Goal: Browse casually: Explore the website without a specific task or goal

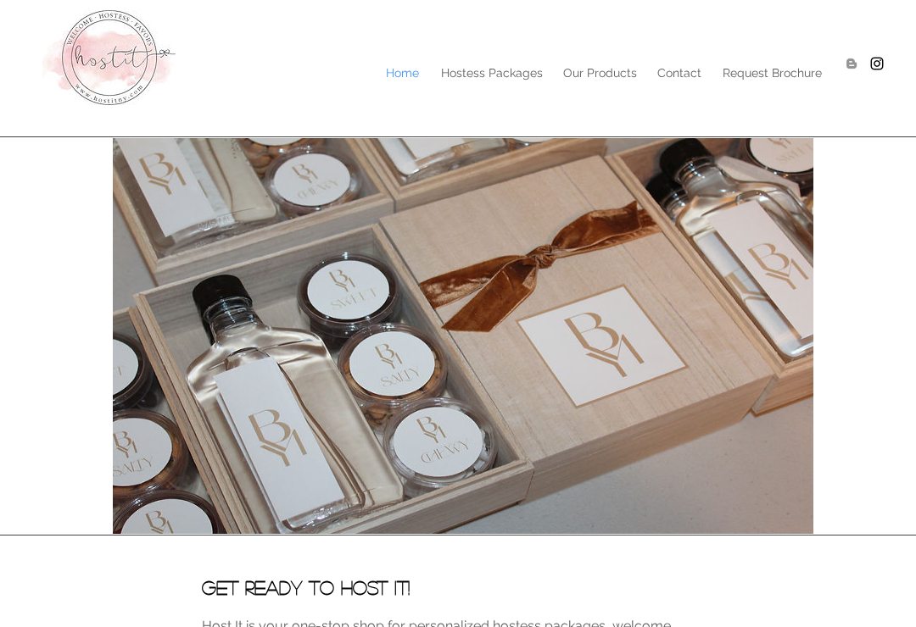
click at [510, 68] on p "Hostess Packages" at bounding box center [491, 72] width 119 height 25
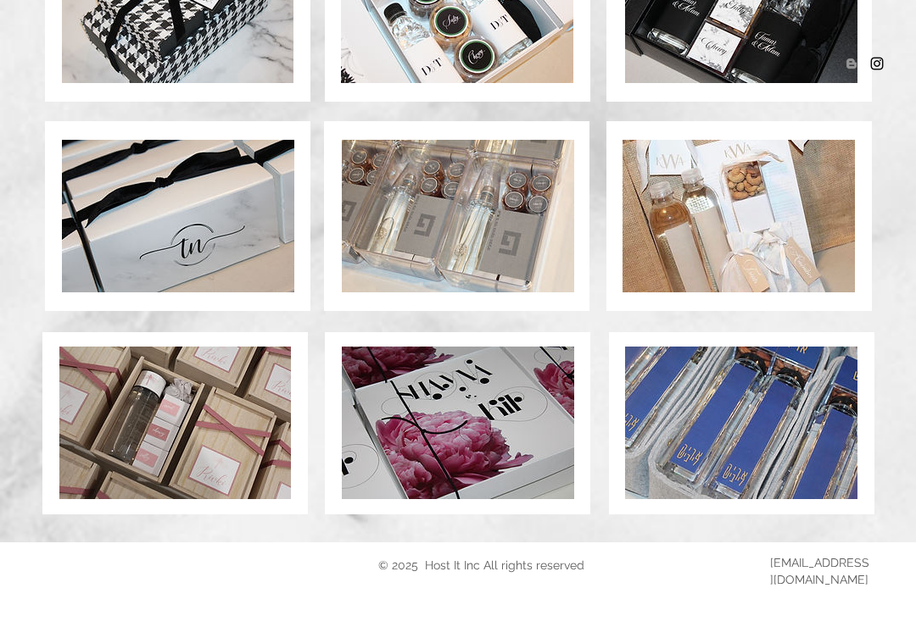
scroll to position [1256, 0]
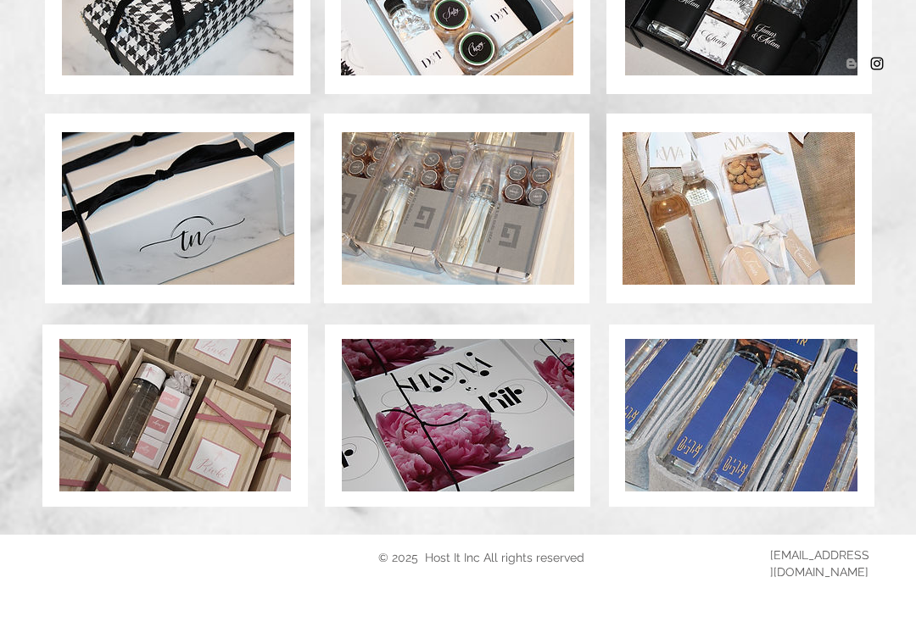
click at [739, 467] on img at bounding box center [741, 415] width 232 height 153
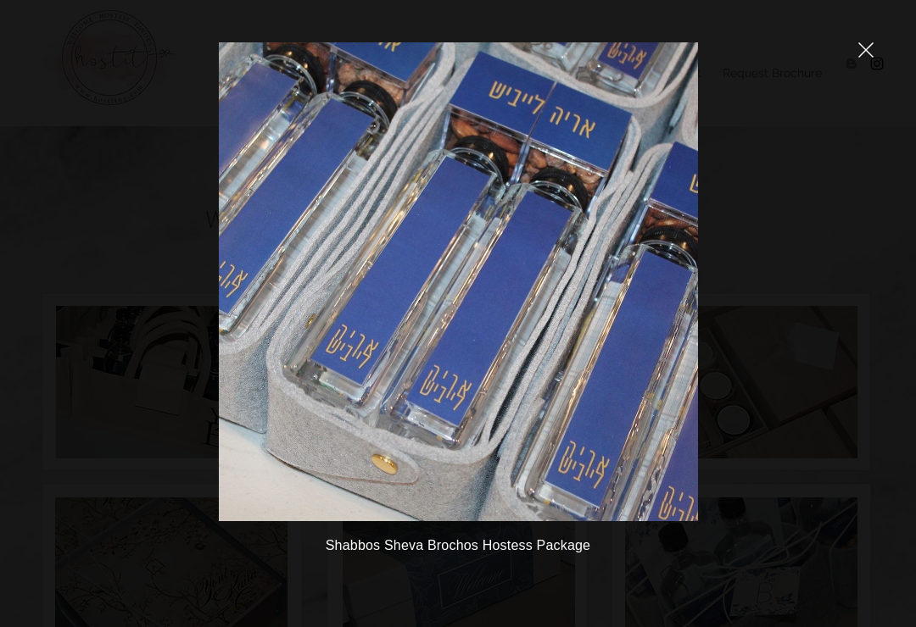
click at [866, 55] on icon "close" at bounding box center [865, 49] width 15 height 15
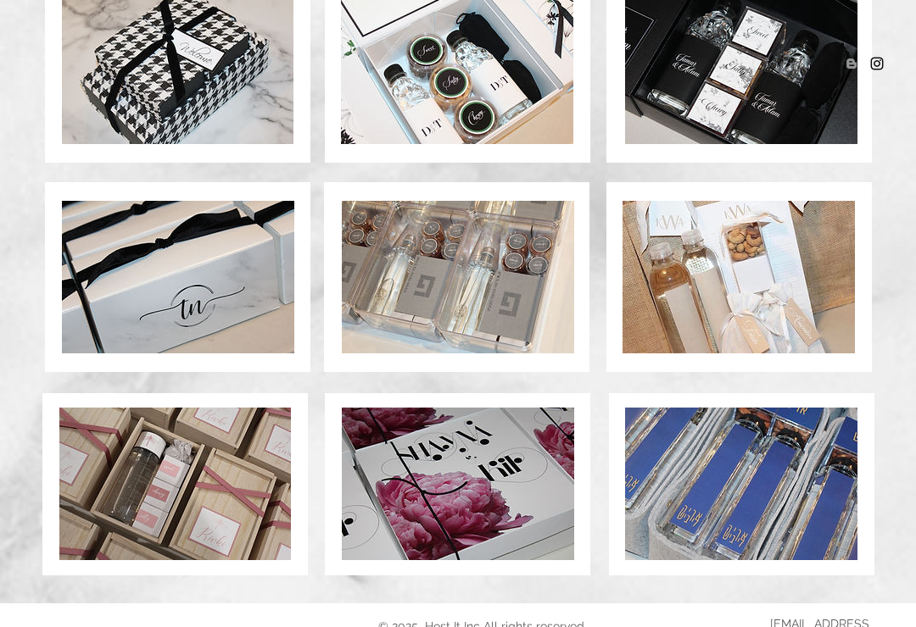
click at [512, 502] on img at bounding box center [458, 484] width 232 height 153
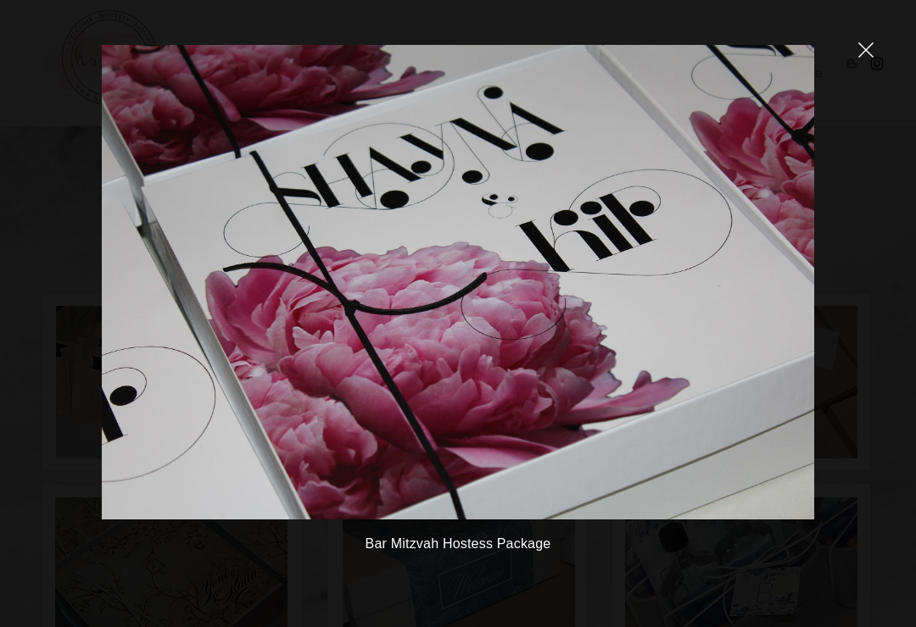
click at [865, 56] on icon "close" at bounding box center [865, 49] width 15 height 15
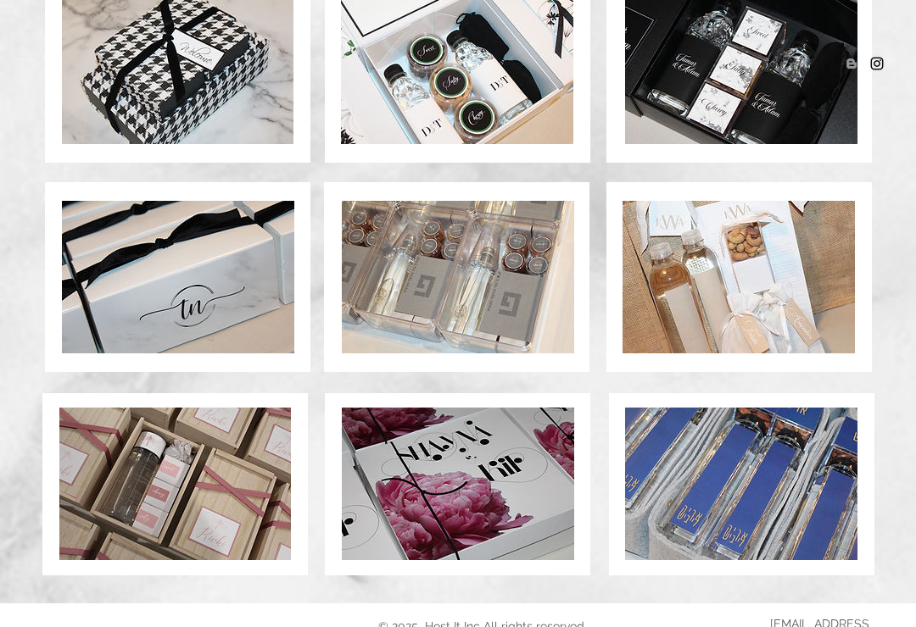
click at [547, 348] on img at bounding box center [458, 277] width 232 height 153
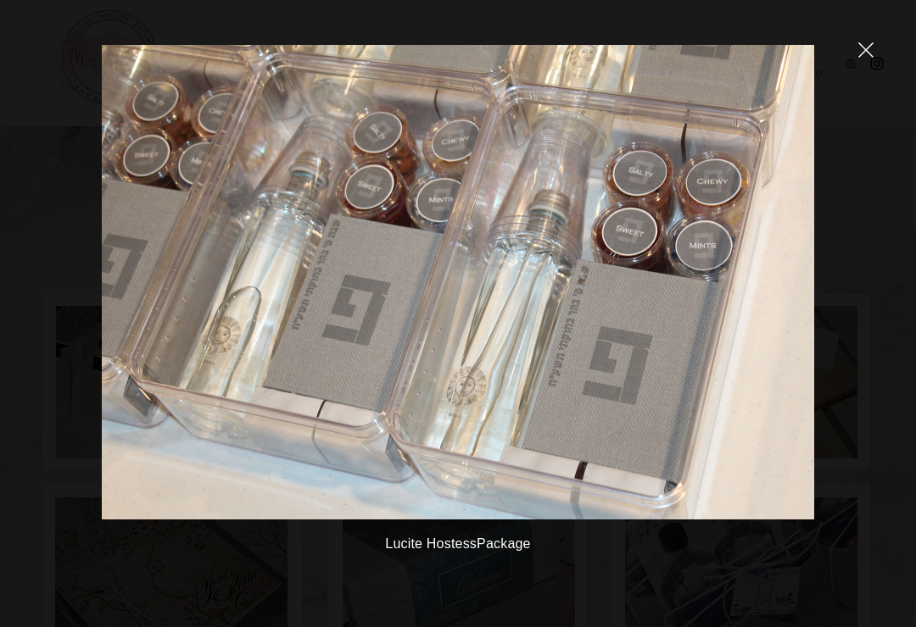
click at [864, 57] on icon "close" at bounding box center [865, 49] width 15 height 15
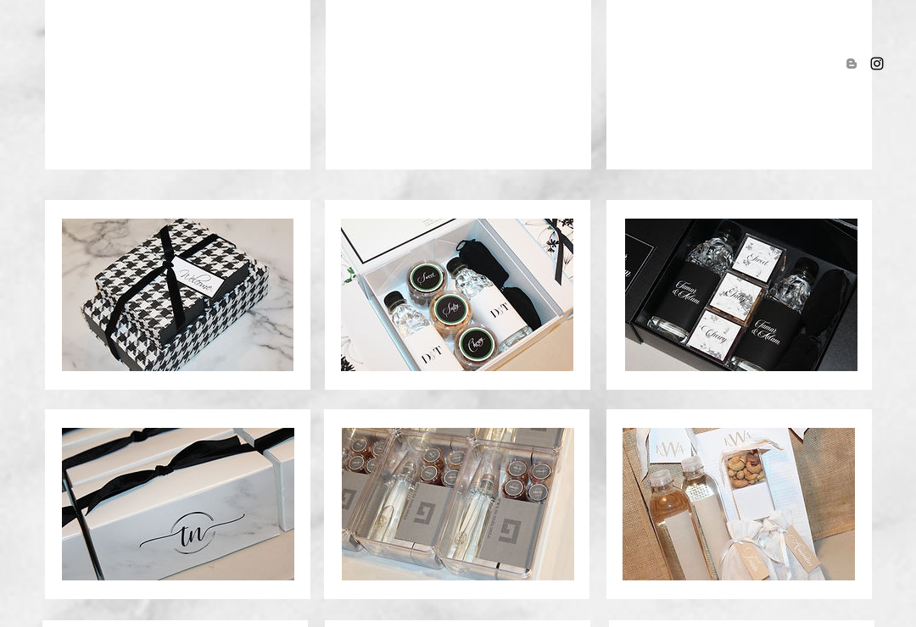
scroll to position [961, 0]
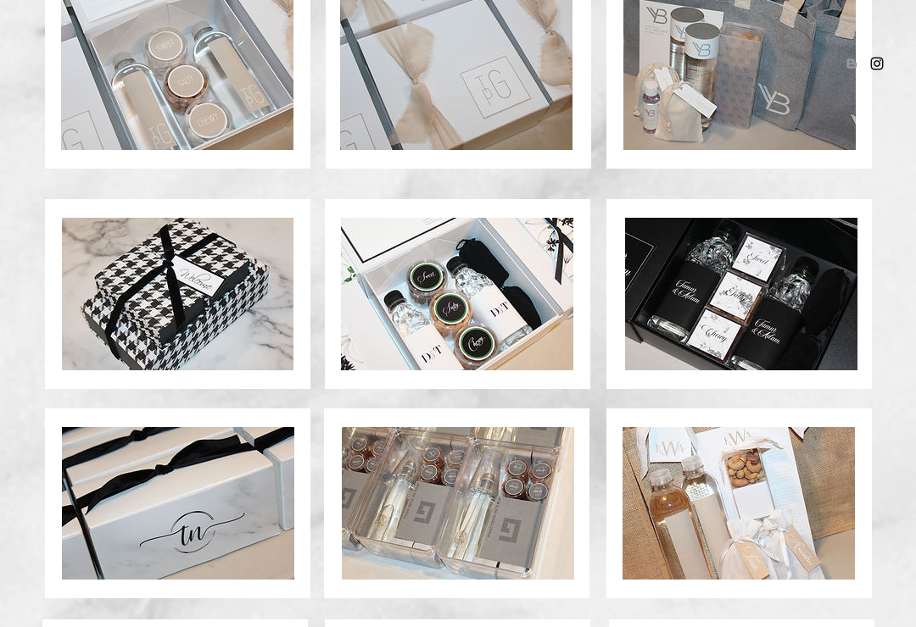
click at [772, 145] on img at bounding box center [739, 73] width 232 height 153
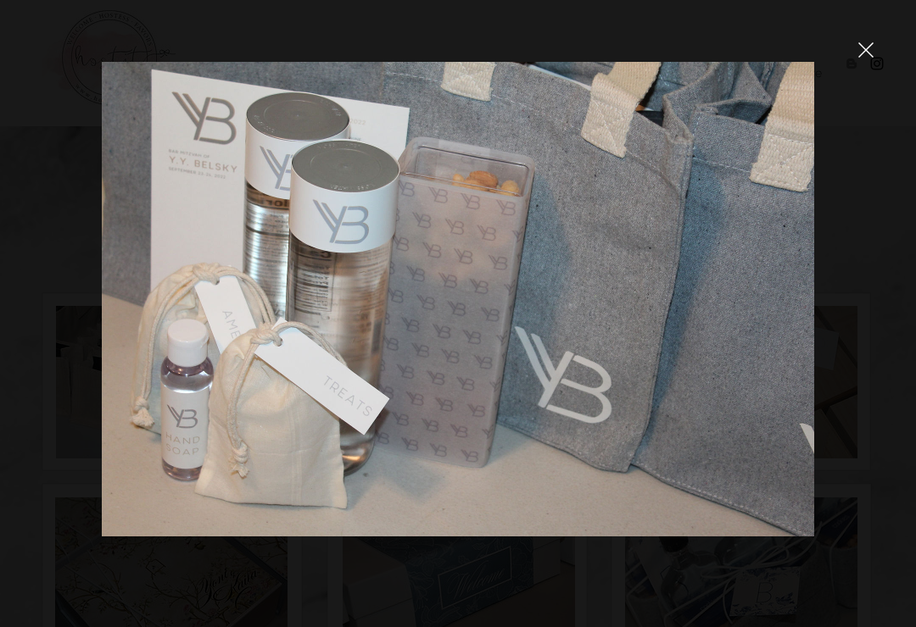
click at [855, 60] on div at bounding box center [458, 313] width 916 height 627
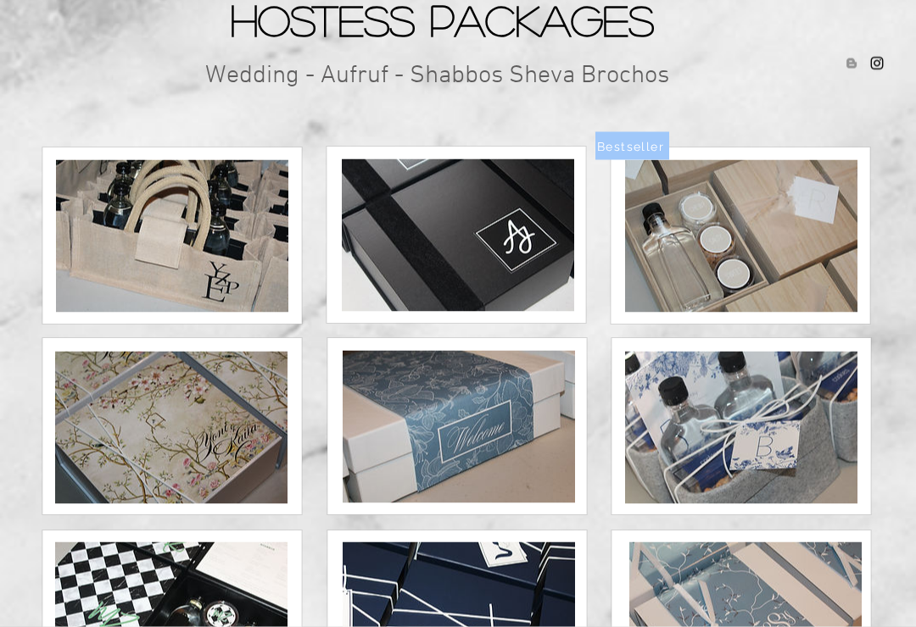
scroll to position [149, 0]
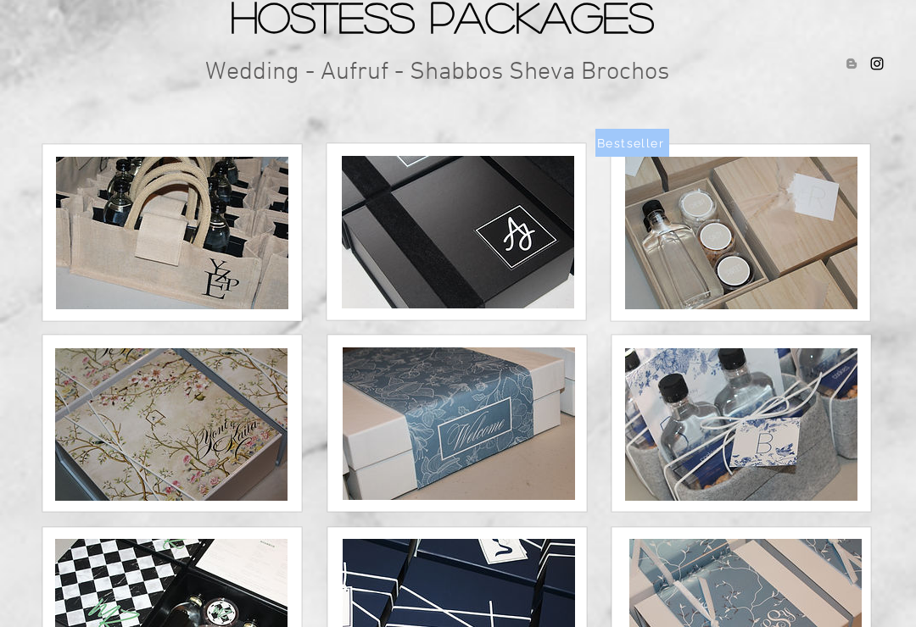
click at [209, 272] on img at bounding box center [172, 233] width 232 height 153
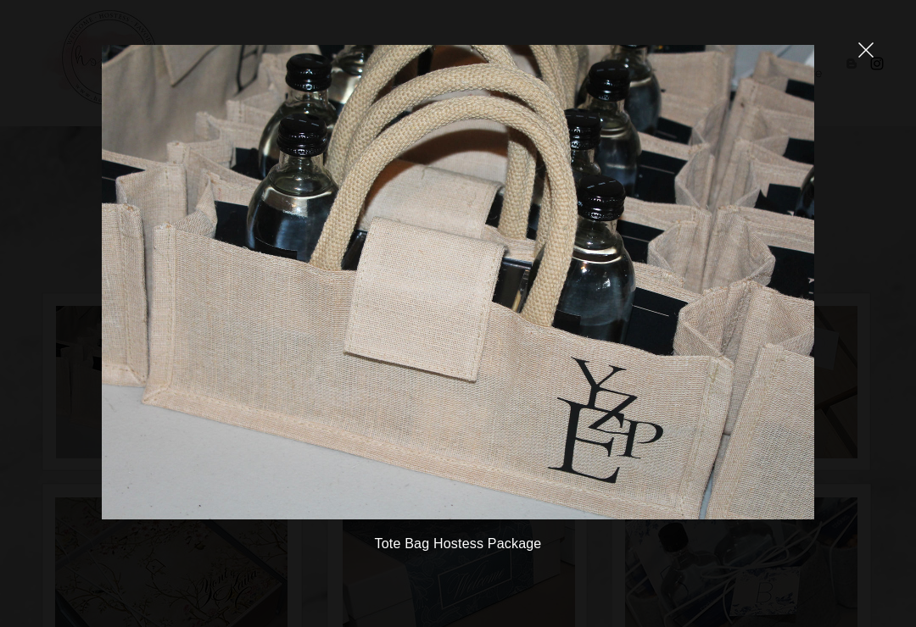
click at [862, 47] on icon "close" at bounding box center [866, 50] width 14 height 14
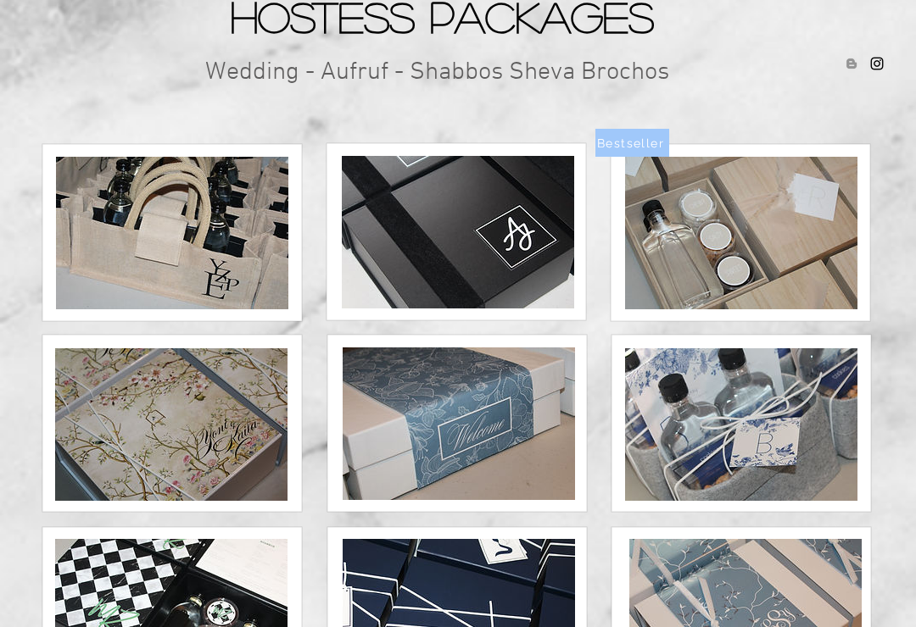
click at [727, 309] on img at bounding box center [741, 233] width 232 height 153
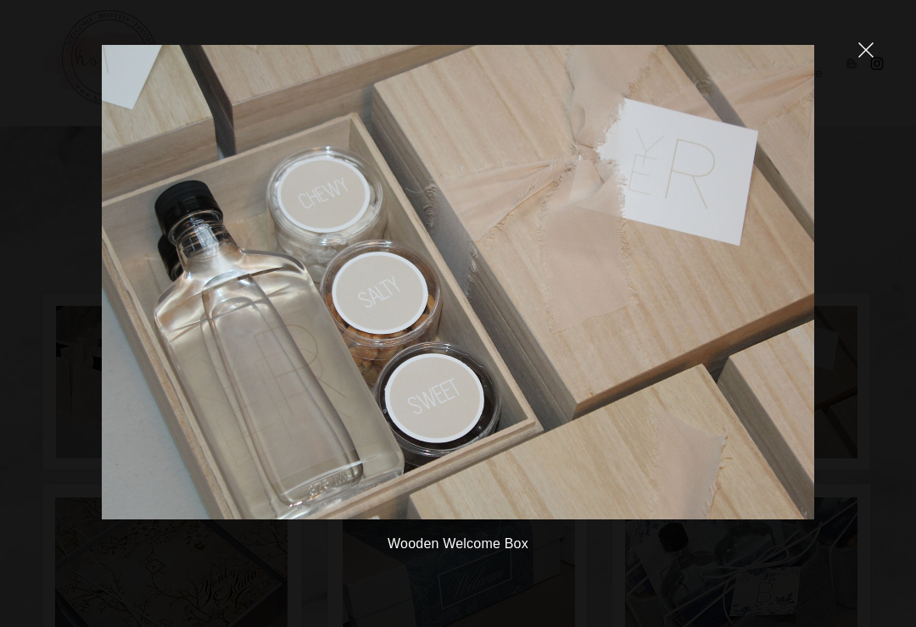
click at [863, 53] on icon "close" at bounding box center [866, 50] width 14 height 14
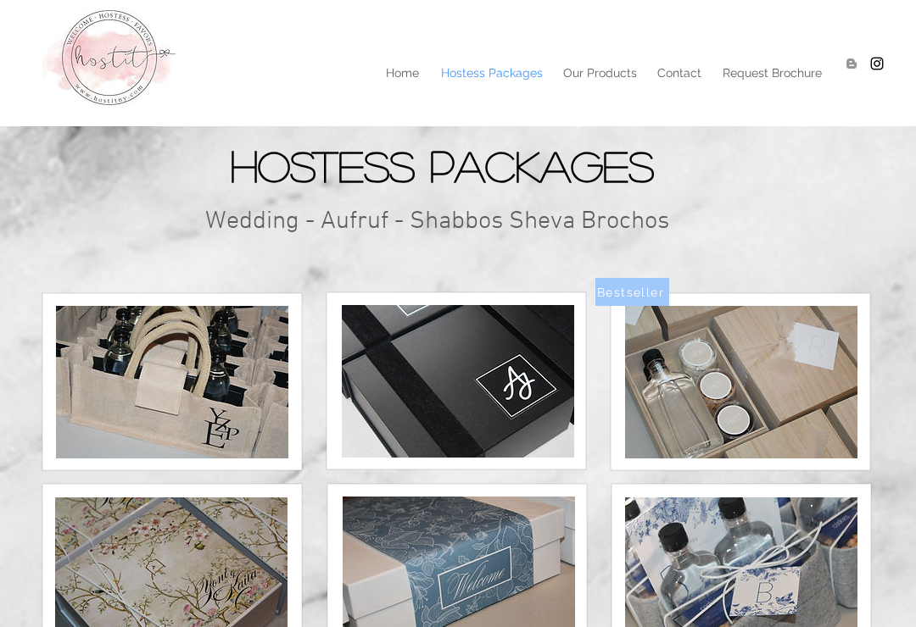
click at [787, 71] on p "Request Brochure" at bounding box center [772, 72] width 116 height 25
click at [679, 75] on p "Contact" at bounding box center [679, 72] width 61 height 25
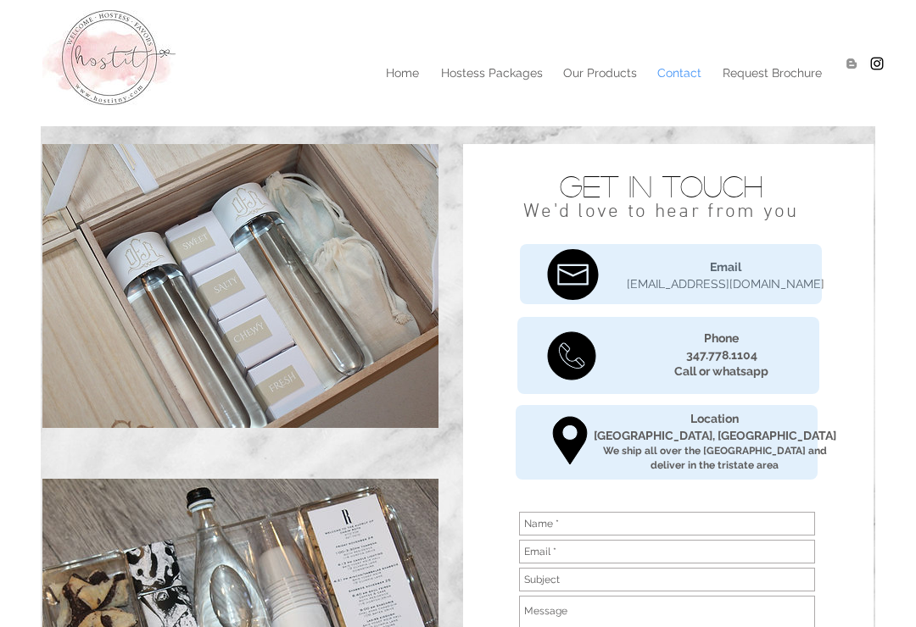
click at [610, 70] on p "Our Products" at bounding box center [599, 72] width 91 height 25
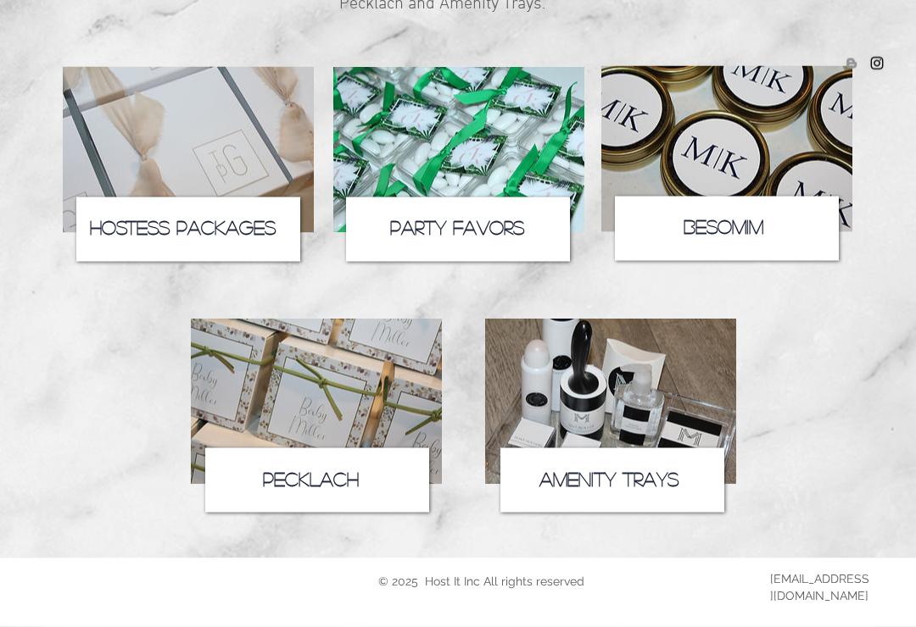
scroll to position [245, 0]
click at [682, 410] on img at bounding box center [610, 401] width 251 height 166
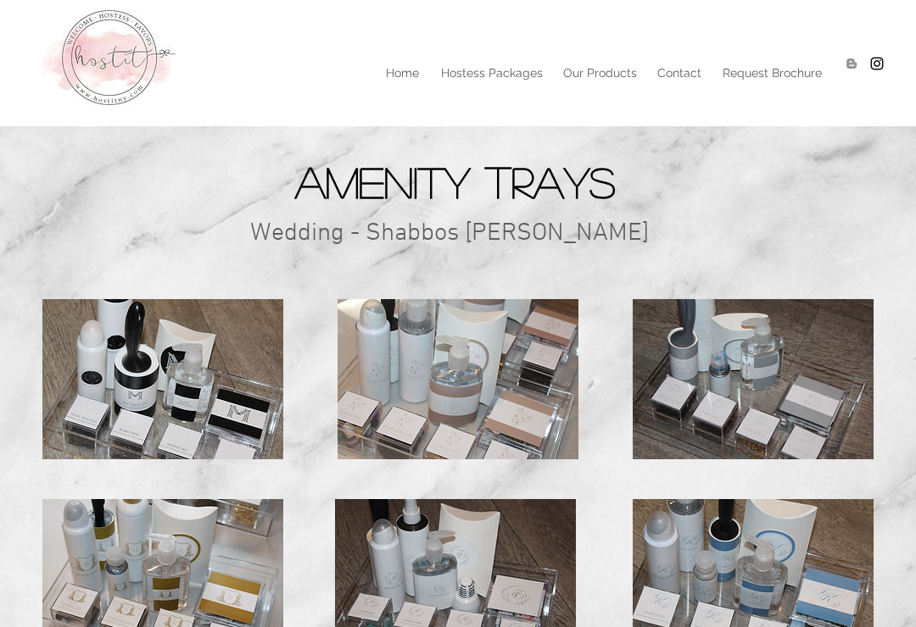
click at [501, 81] on p "Hostess Packages" at bounding box center [491, 72] width 119 height 25
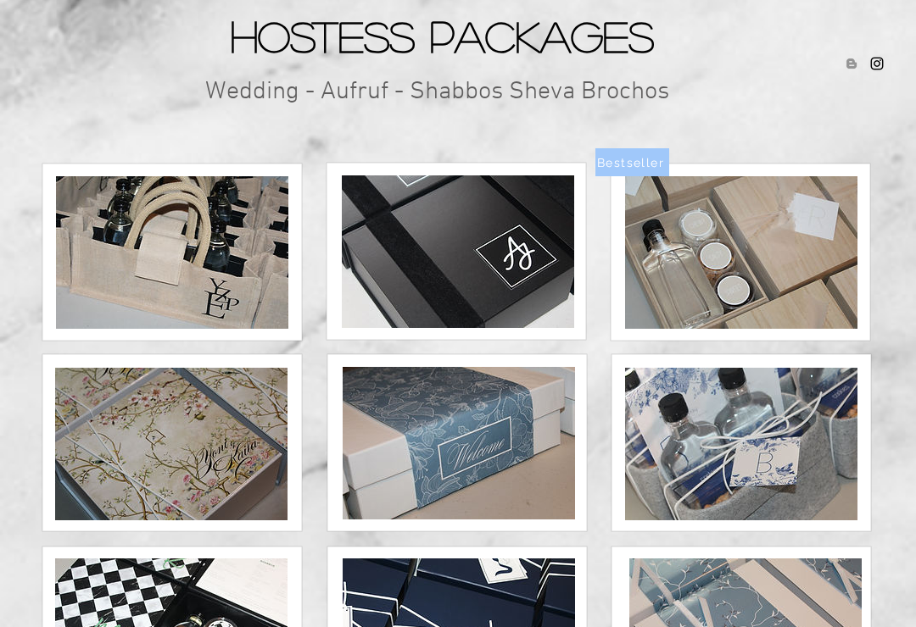
scroll to position [170, 0]
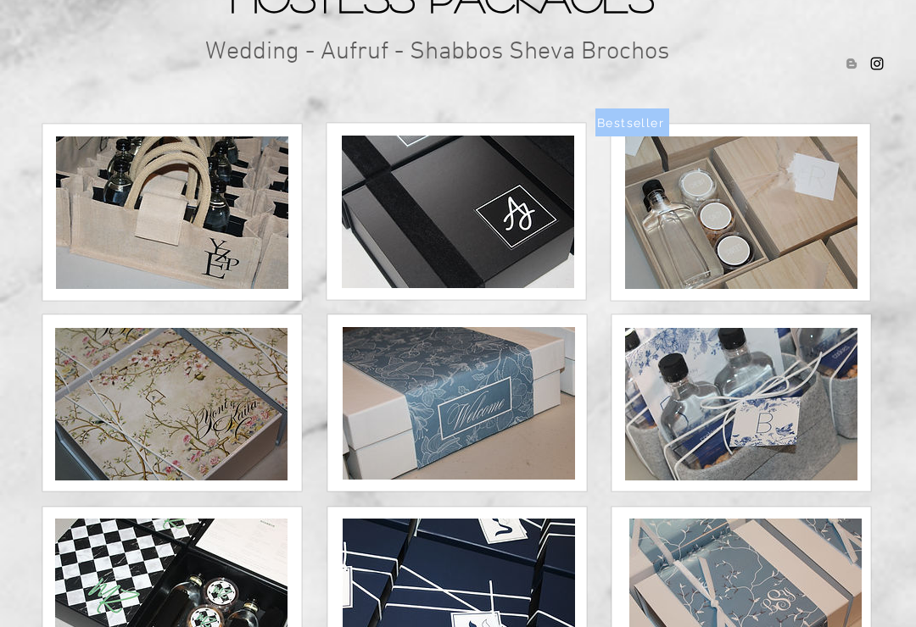
click at [429, 287] on img at bounding box center [458, 212] width 232 height 153
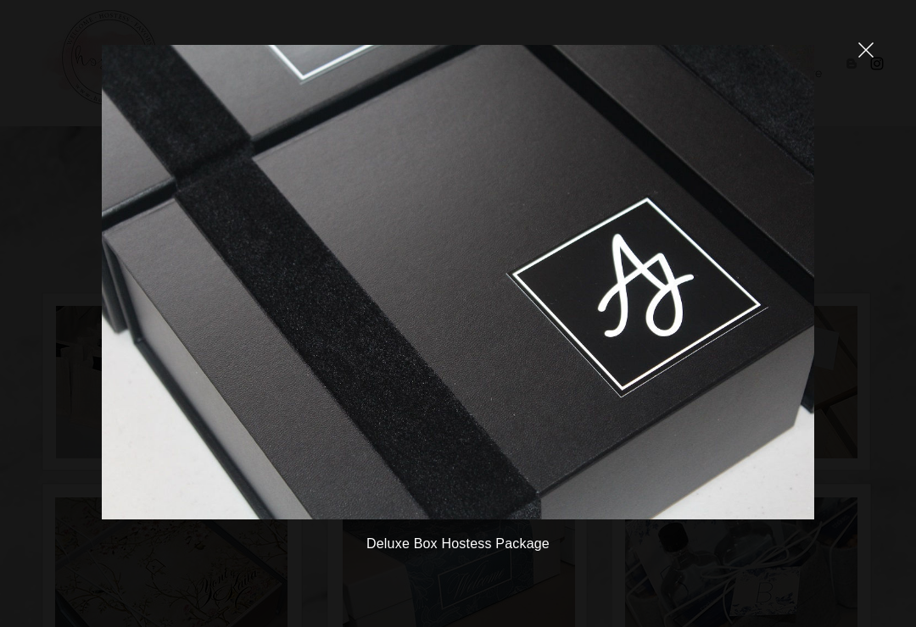
click at [871, 46] on icon "close" at bounding box center [866, 50] width 14 height 14
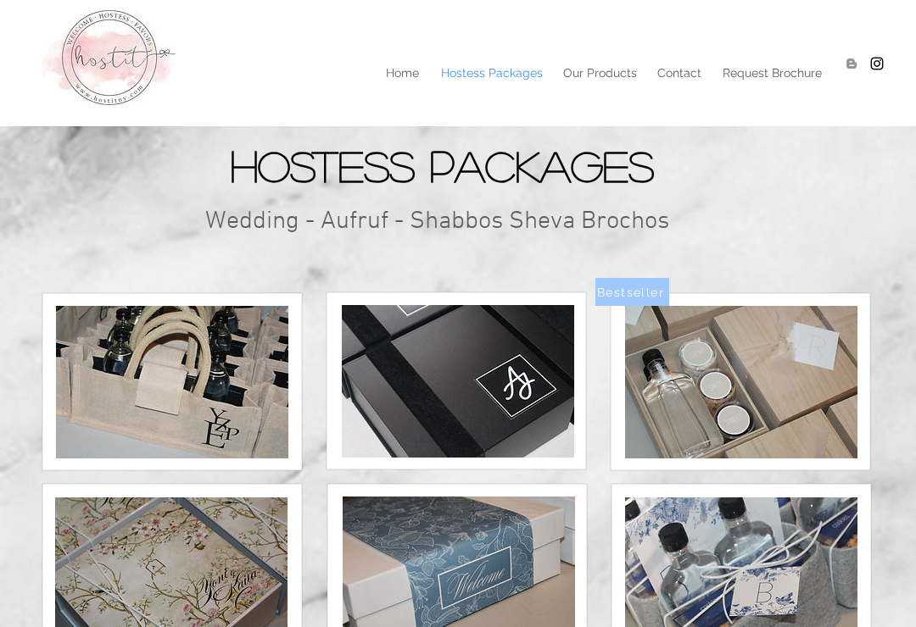
click at [398, 86] on div at bounding box center [458, 63] width 916 height 126
click at [397, 79] on p "Home" at bounding box center [402, 72] width 50 height 25
